Goal: Task Accomplishment & Management: Manage account settings

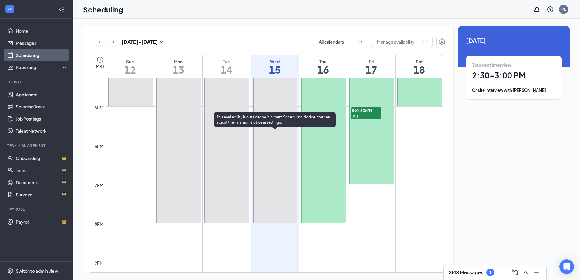
scroll to position [511, 0]
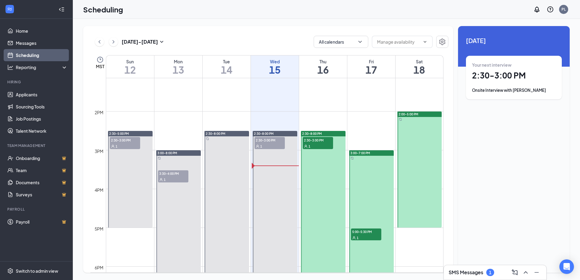
click at [523, 84] on div "Your next interview 2:30 - 3:00 PM Onsite Interview with Amanda Stuen" at bounding box center [514, 78] width 84 height 32
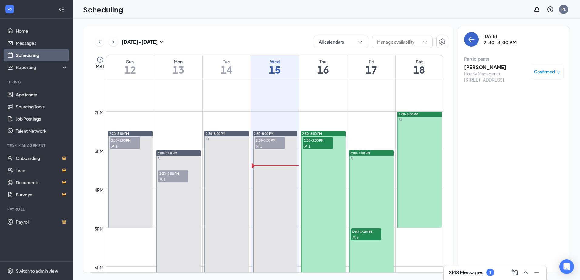
click at [473, 38] on icon "ArrowLeft" at bounding box center [471, 39] width 7 height 7
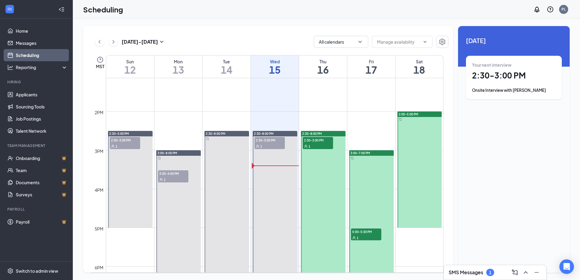
click at [509, 74] on h1 "2:30 - 3:00 PM" at bounding box center [514, 75] width 84 height 10
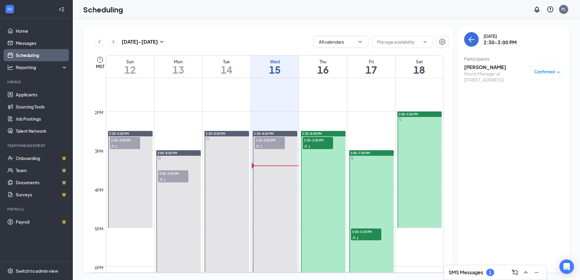
click at [478, 69] on h3 "Amanda Stuen" at bounding box center [496, 67] width 64 height 7
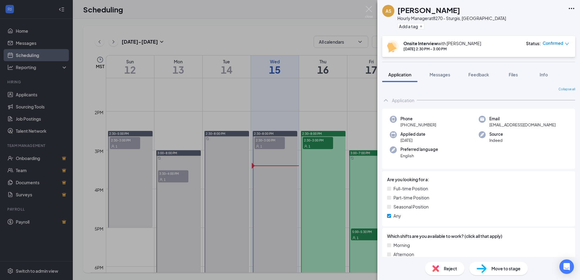
click at [574, 6] on icon "Ellipses" at bounding box center [571, 8] width 7 height 7
click at [542, 19] on link "View full application" at bounding box center [539, 22] width 66 height 6
click at [163, 37] on div "AS Amanda Stuen Hourly Manager at 8270 - Sturgis, SD Add a tag Onsite Interview…" at bounding box center [290, 140] width 580 height 280
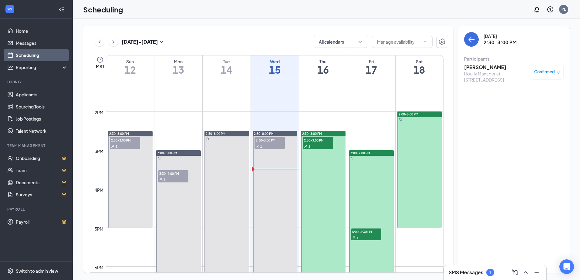
scroll to position [541, 0]
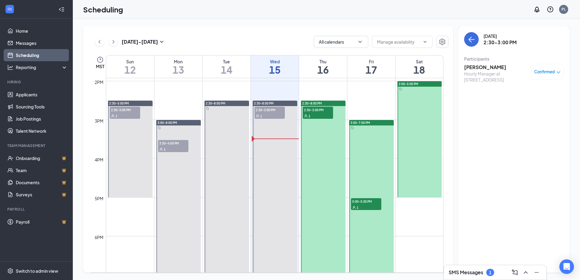
click at [313, 108] on span "2:30-3:00 PM" at bounding box center [318, 110] width 30 height 6
click at [322, 131] on div at bounding box center [323, 207] width 45 height 213
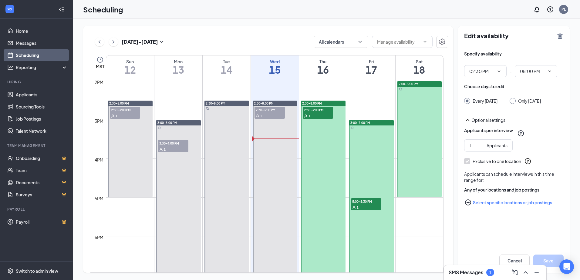
drag, startPoint x: 281, startPoint y: 151, endPoint x: 297, endPoint y: 137, distance: 21.6
click at [281, 151] on div at bounding box center [275, 207] width 45 height 213
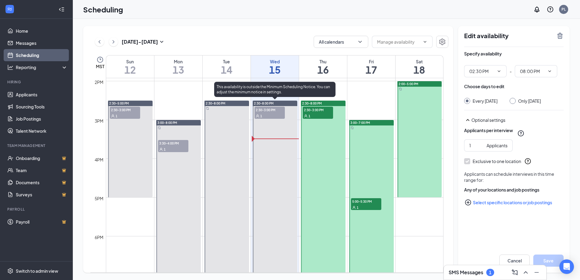
click at [316, 116] on div "1" at bounding box center [318, 116] width 30 height 6
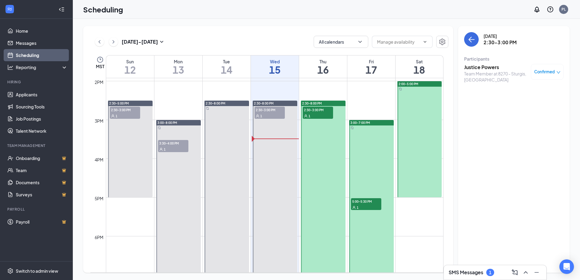
click at [491, 66] on h3 "Justice Powers" at bounding box center [496, 67] width 64 height 7
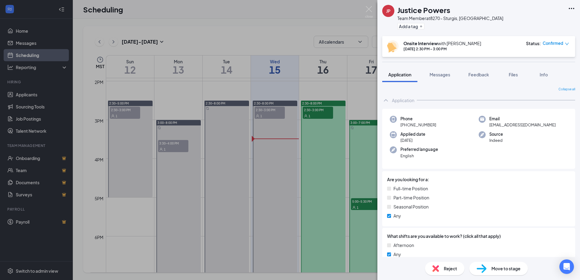
click at [571, 10] on icon "Ellipses" at bounding box center [571, 8] width 7 height 7
click at [539, 22] on link "View full application" at bounding box center [539, 22] width 66 height 6
click at [299, 75] on div "JP Justice Powers Team Member at 8270 - Sturgis, SD Add a tag Onsite Interview …" at bounding box center [290, 140] width 580 height 280
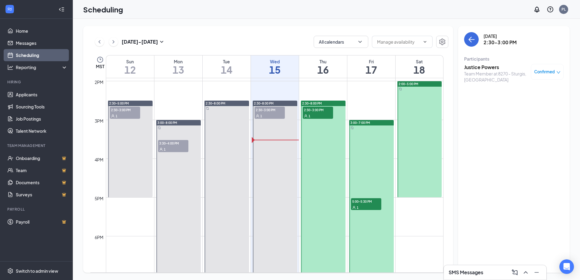
click at [364, 201] on span "5:00-5:30 PM" at bounding box center [366, 201] width 30 height 6
click at [486, 63] on div "Draven Laboucane Night Shift Team Member at 8270 - Sturgis, SD Confirmed" at bounding box center [514, 76] width 100 height 29
click at [483, 67] on h3 "[PERSON_NAME]" at bounding box center [496, 67] width 64 height 7
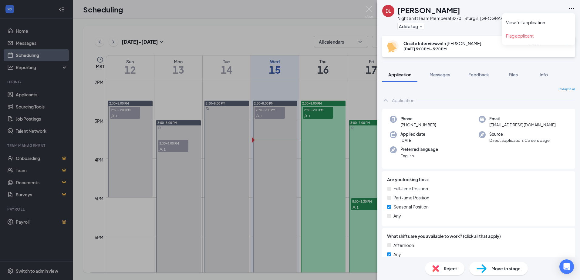
click at [571, 1] on div "DL Draven Laboucane Night Shift Team Member at 8270 - Sturgis, SD Add a tag" at bounding box center [478, 18] width 203 height 36
click at [572, 6] on icon "Ellipses" at bounding box center [571, 8] width 7 height 7
click at [536, 23] on link "View full application" at bounding box center [539, 22] width 66 height 6
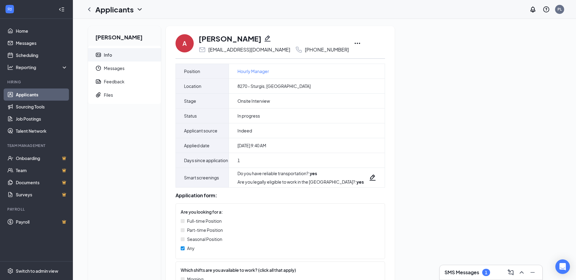
click at [354, 40] on icon "Ellipses" at bounding box center [357, 43] width 7 height 7
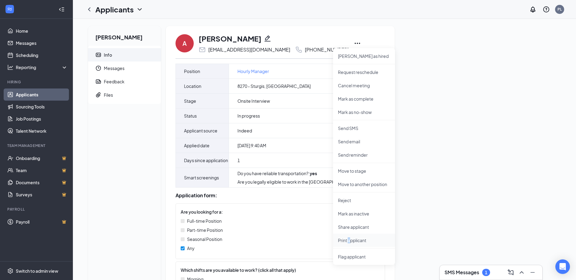
click at [349, 239] on p "Print applicant" at bounding box center [364, 241] width 52 height 6
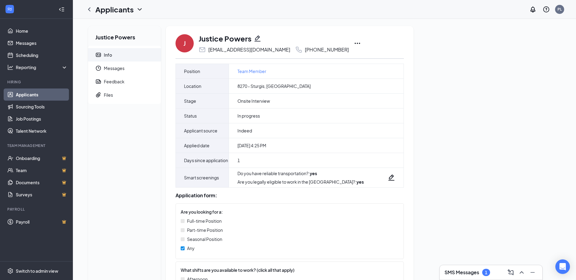
click at [483, 277] on div "SMS Messages 1" at bounding box center [490, 273] width 93 height 10
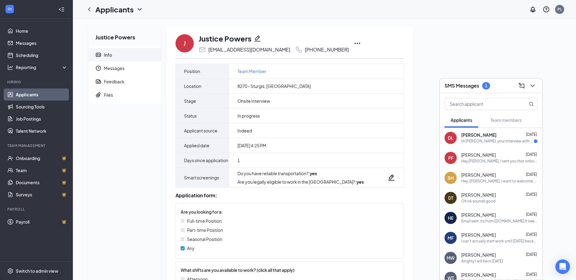
click at [487, 143] on div "Hi [PERSON_NAME], your interview with Burger King is now confirmed! Date: [DATE…" at bounding box center [497, 141] width 73 height 5
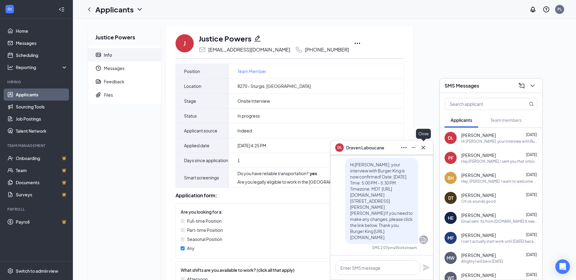
click at [426, 149] on icon "Cross" at bounding box center [422, 147] width 7 height 7
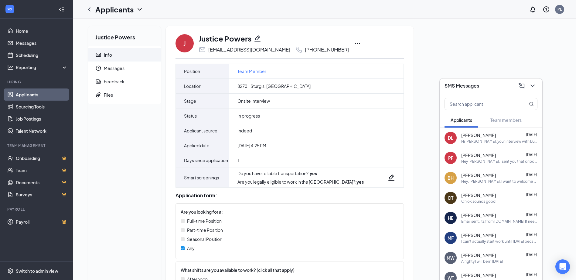
click at [484, 206] on div "DT [PERSON_NAME] [DATE] Oh ok sounds good" at bounding box center [490, 198] width 103 height 20
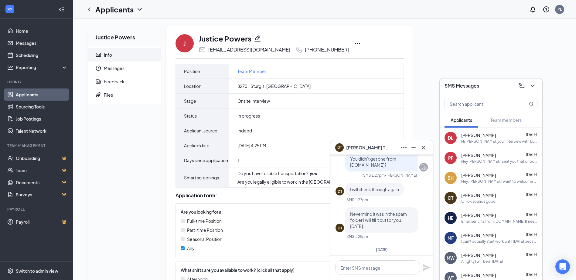
scroll to position [-277, 0]
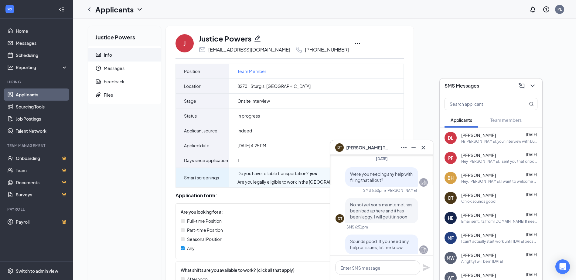
click at [177, 182] on div "Smart screenings" at bounding box center [202, 177] width 53 height 19
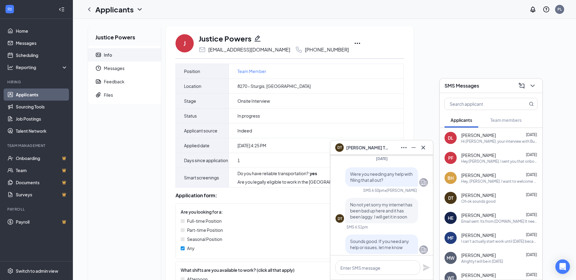
click at [137, 188] on div "Justice Powers Info Messages Feedback Files" at bounding box center [124, 206] width 73 height 361
click at [420, 147] on icon "Cross" at bounding box center [422, 147] width 7 height 7
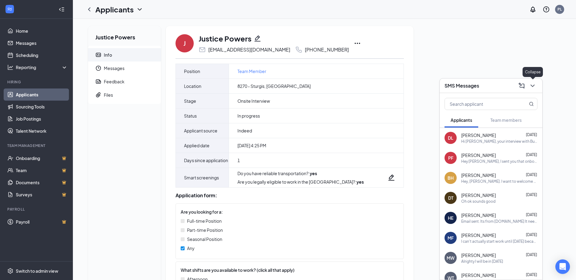
click at [531, 83] on icon "ChevronDown" at bounding box center [532, 85] width 7 height 7
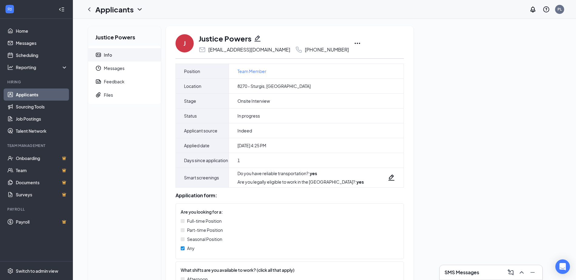
click at [322, 38] on div "J Justice Powers [EMAIL_ADDRESS][DOMAIN_NAME] [PHONE_NUMBER]" at bounding box center [289, 43] width 228 height 20
click at [322, 39] on div "J Justice Powers [EMAIL_ADDRESS][DOMAIN_NAME] [PHONE_NUMBER]" at bounding box center [289, 43] width 228 height 20
click at [354, 41] on icon "Ellipses" at bounding box center [357, 43] width 7 height 7
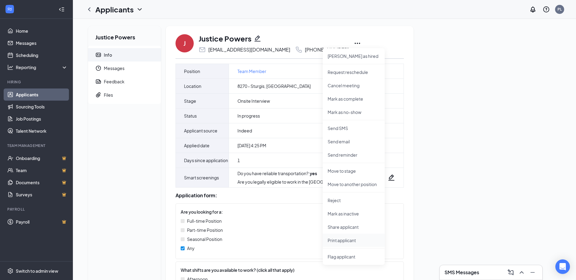
click at [331, 242] on p "Print applicant" at bounding box center [353, 241] width 52 height 6
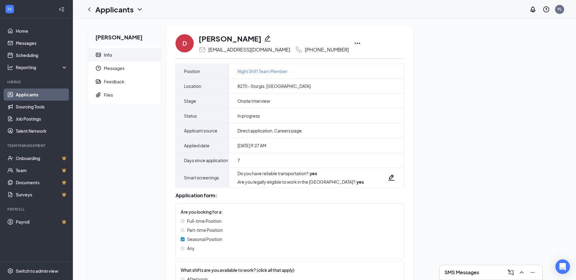
click at [354, 46] on icon "Ellipses" at bounding box center [357, 43] width 7 height 7
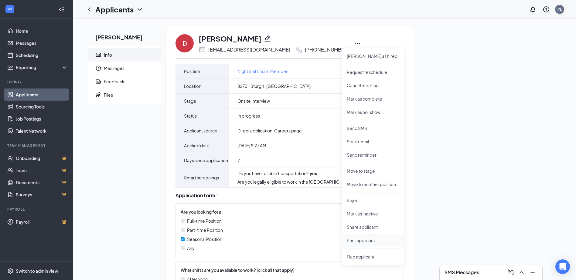
click at [354, 242] on p "Print applicant" at bounding box center [373, 241] width 52 height 6
